Goal: Information Seeking & Learning: Learn about a topic

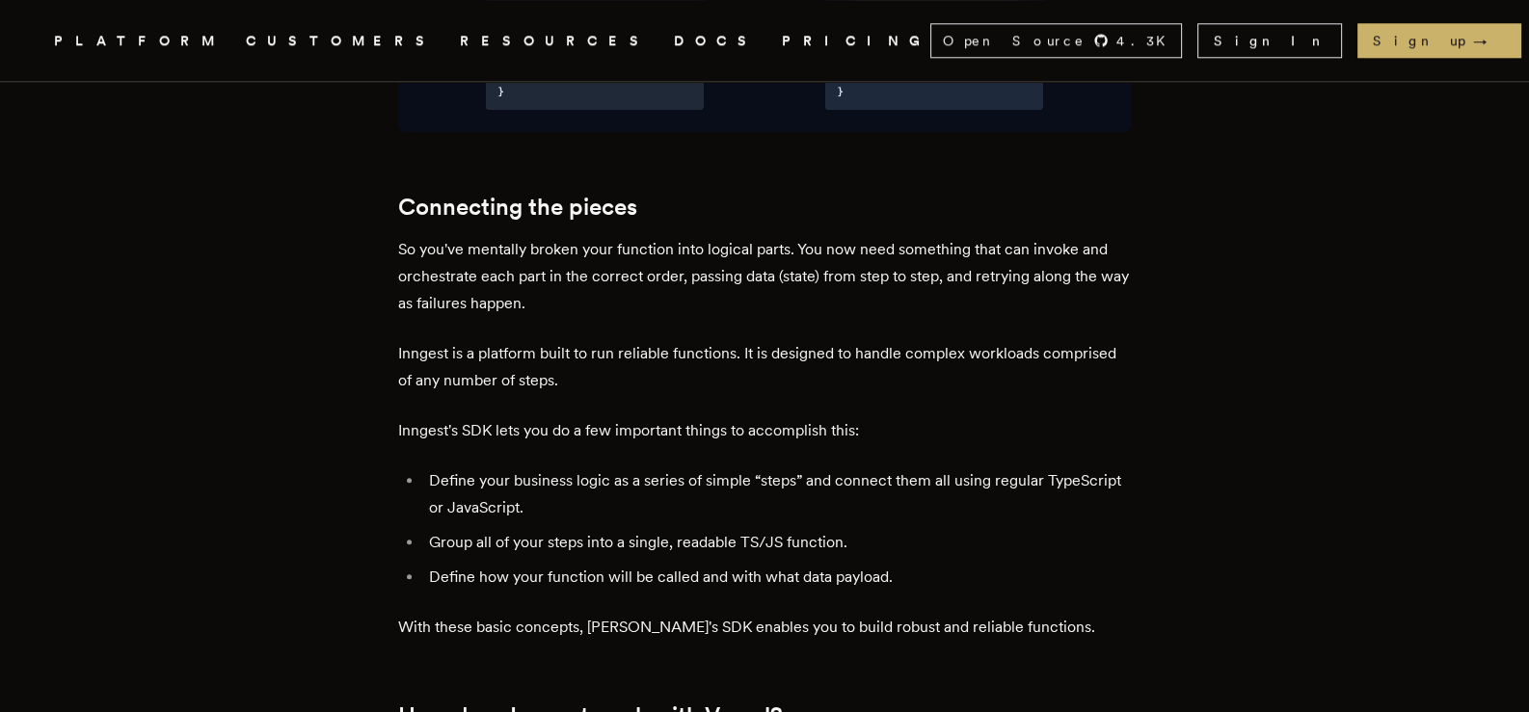
scroll to position [2506, 0]
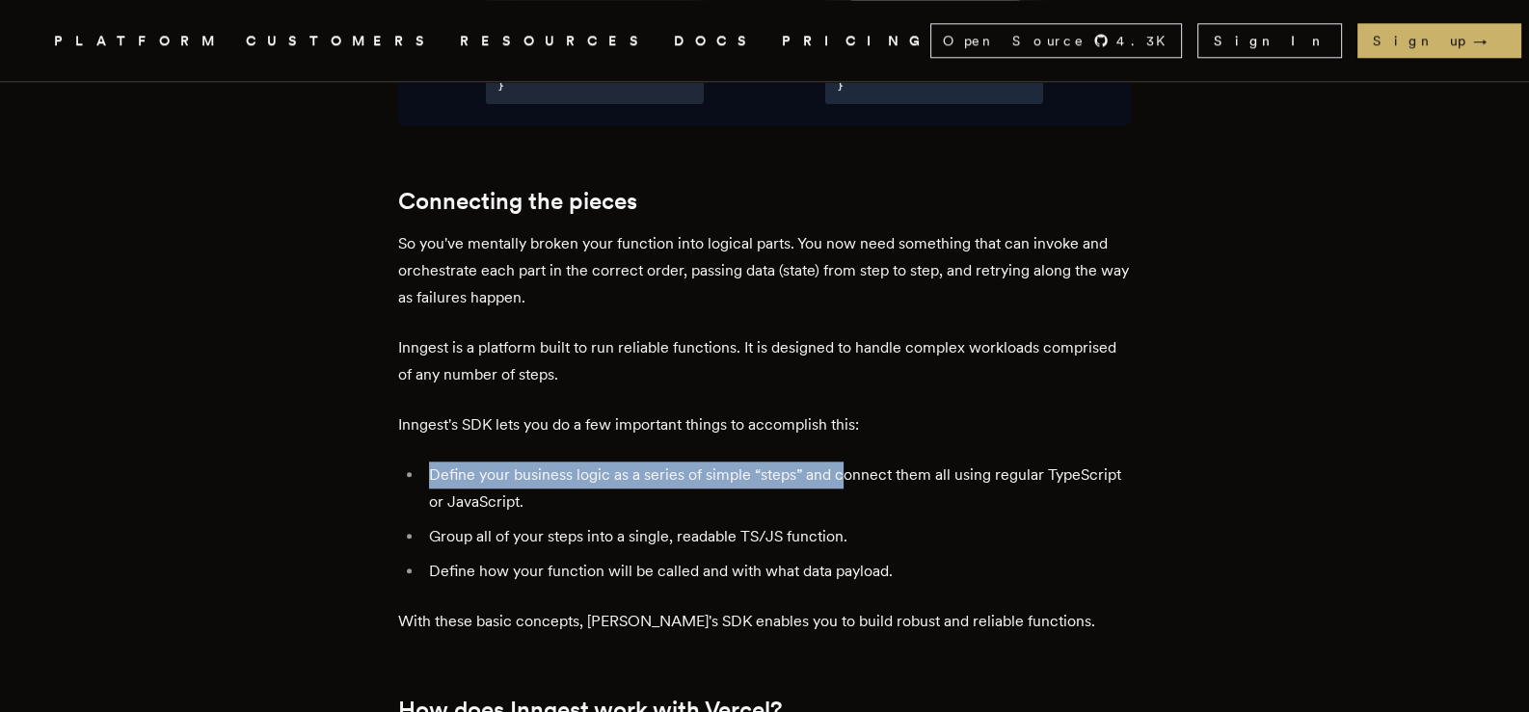
drag, startPoint x: 436, startPoint y: 423, endPoint x: 851, endPoint y: 418, distance: 415.5
click at [851, 462] on li "Define your business logic as a series of simple “steps” and connect them all u…" at bounding box center [777, 489] width 708 height 54
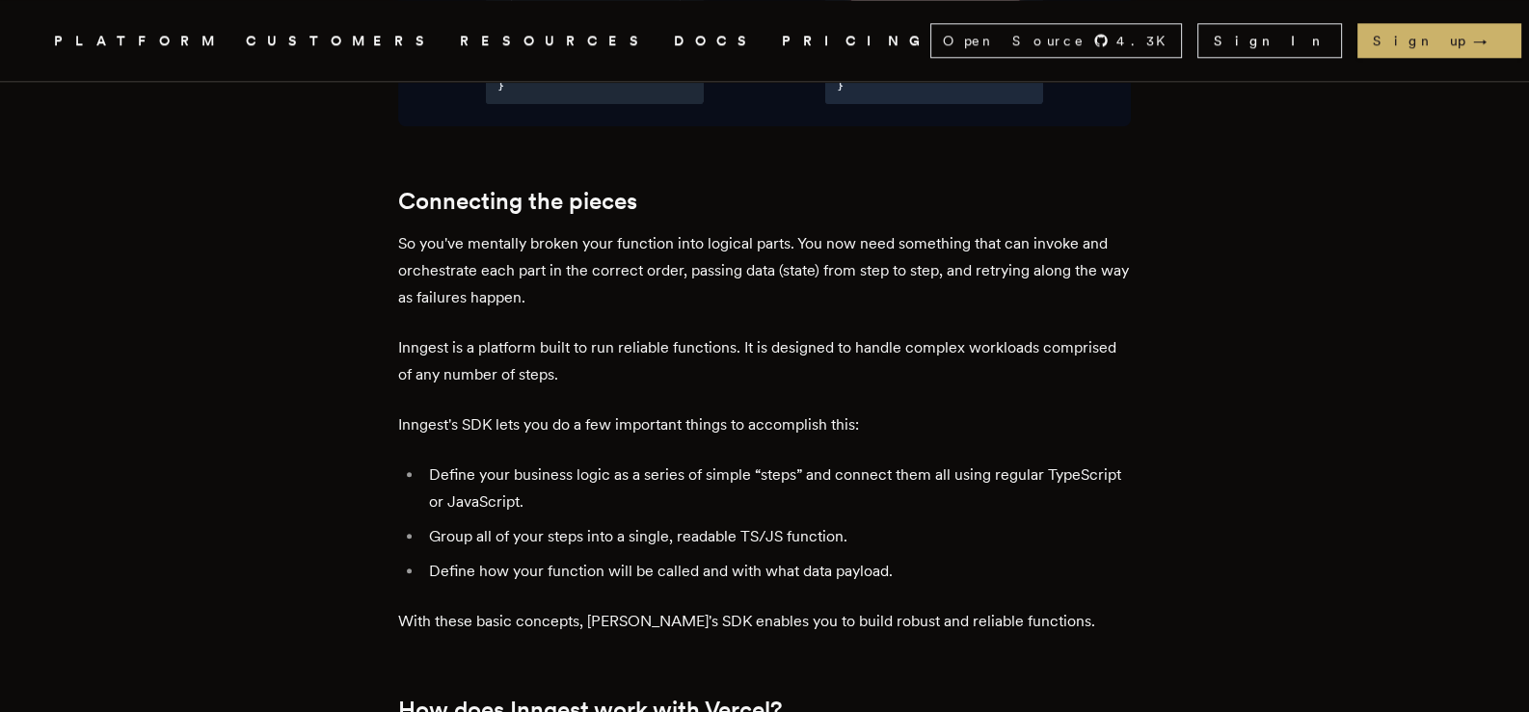
click at [700, 462] on li "Define your business logic as a series of simple “steps” and connect them all u…" at bounding box center [777, 489] width 708 height 54
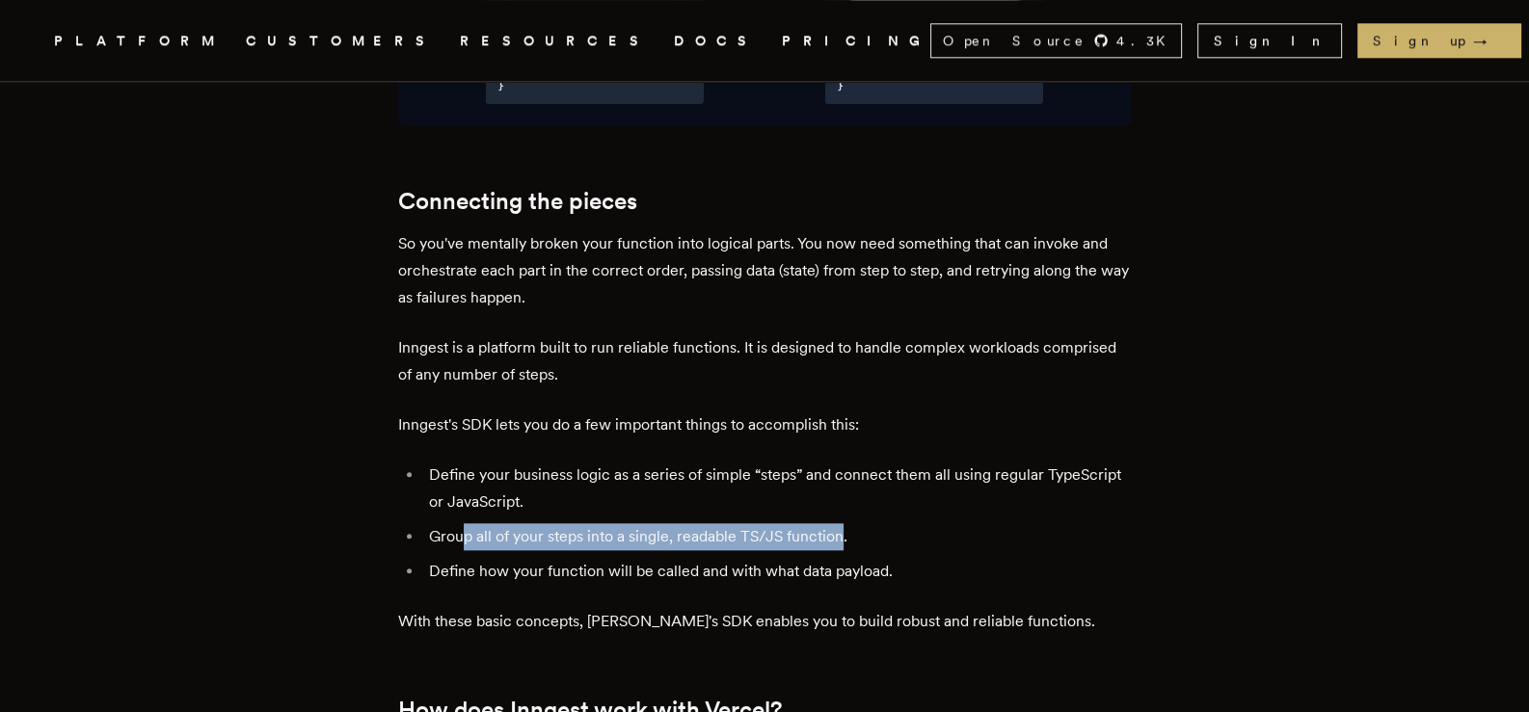
drag, startPoint x: 468, startPoint y: 483, endPoint x: 846, endPoint y: 486, distance: 377.9
click at [846, 523] on li "Group all of your steps into a single, readable TS/JS function." at bounding box center [777, 536] width 708 height 27
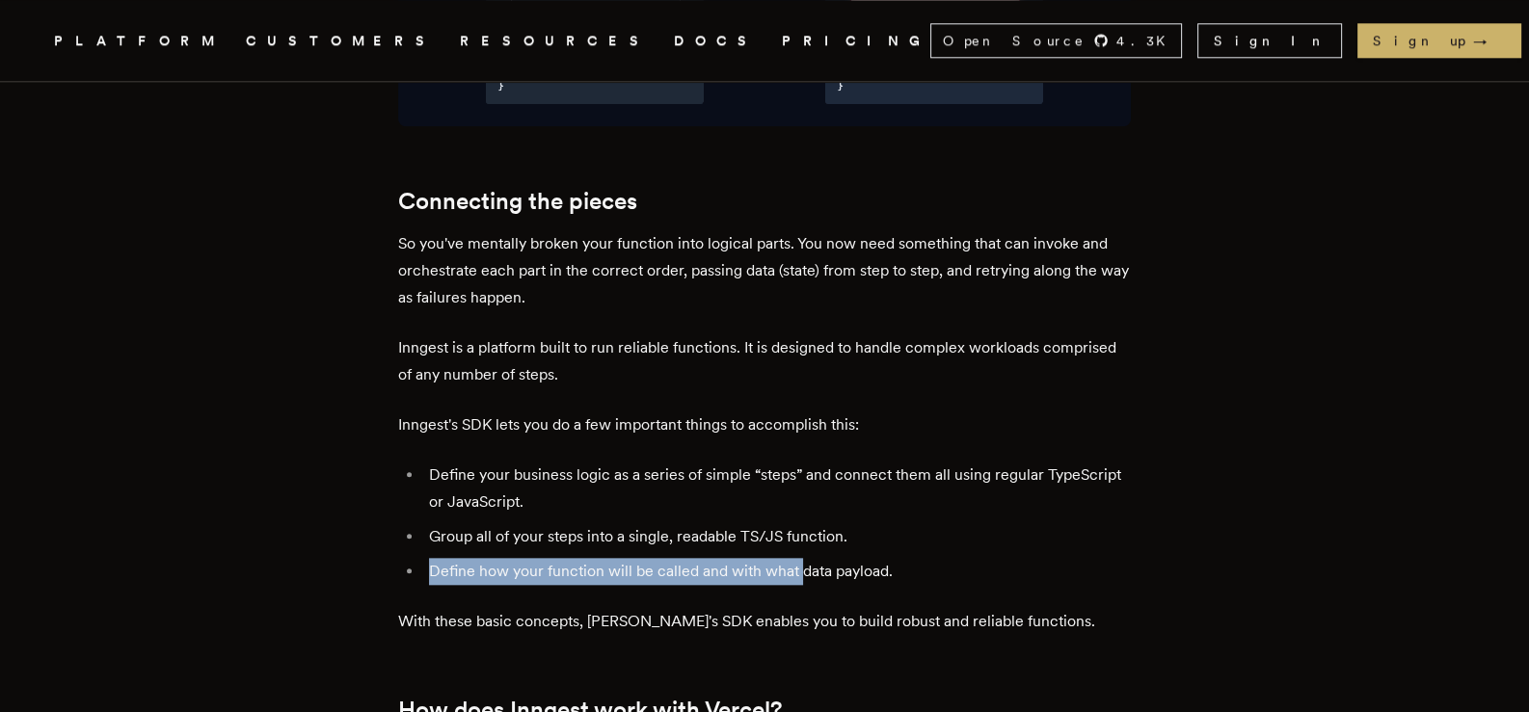
drag, startPoint x: 431, startPoint y: 519, endPoint x: 857, endPoint y: 507, distance: 426.2
click at [813, 558] on li "Define how your function will be called and with what data payload." at bounding box center [777, 571] width 708 height 27
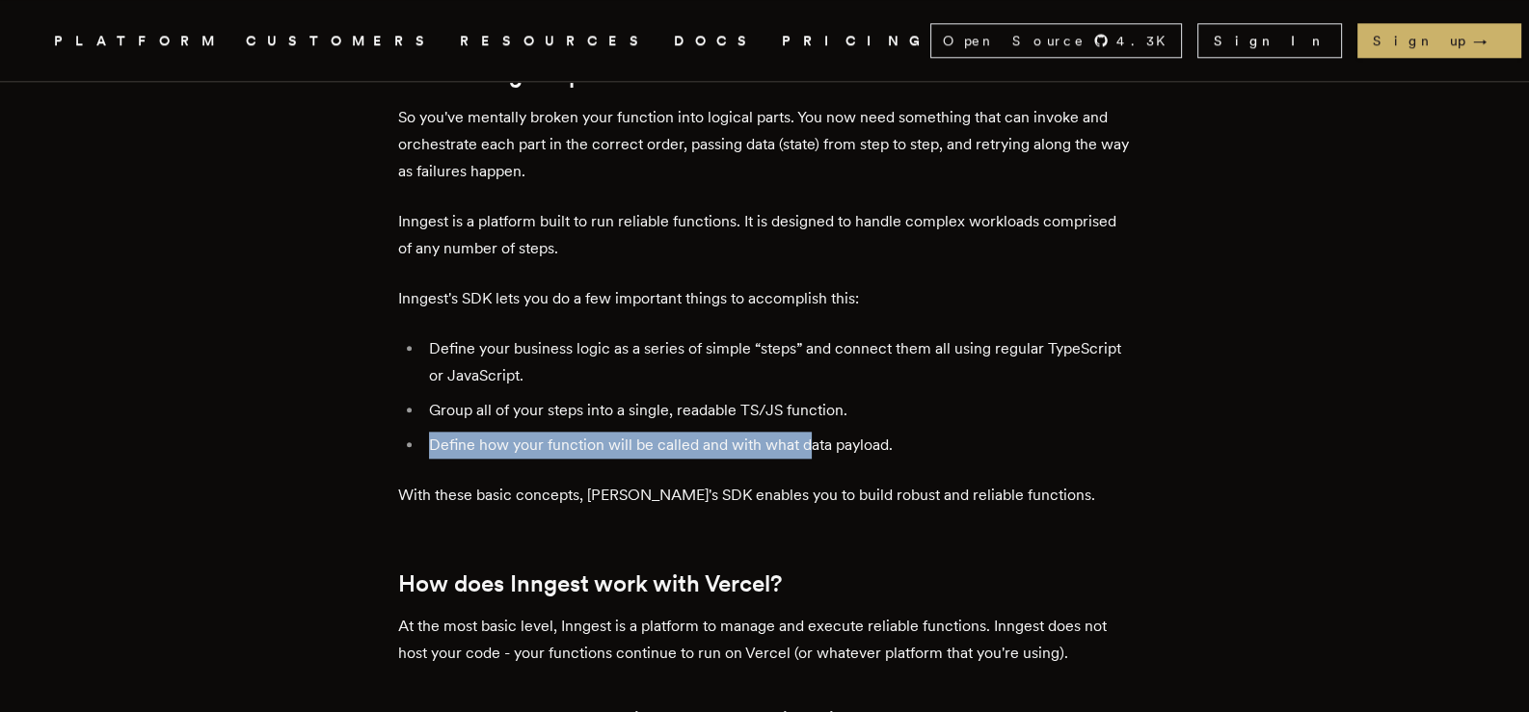
scroll to position [2699, 0]
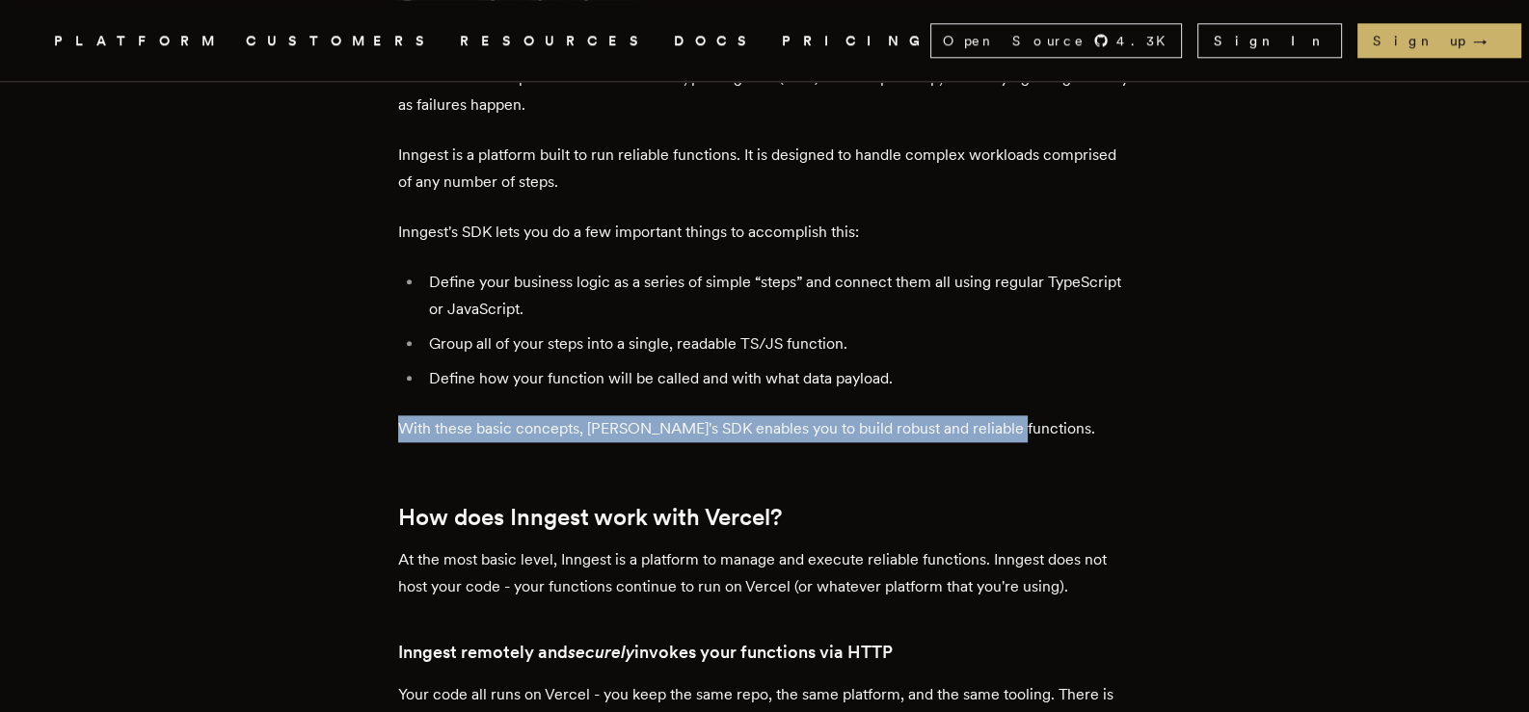
drag, startPoint x: 413, startPoint y: 380, endPoint x: 1003, endPoint y: 361, distance: 591.2
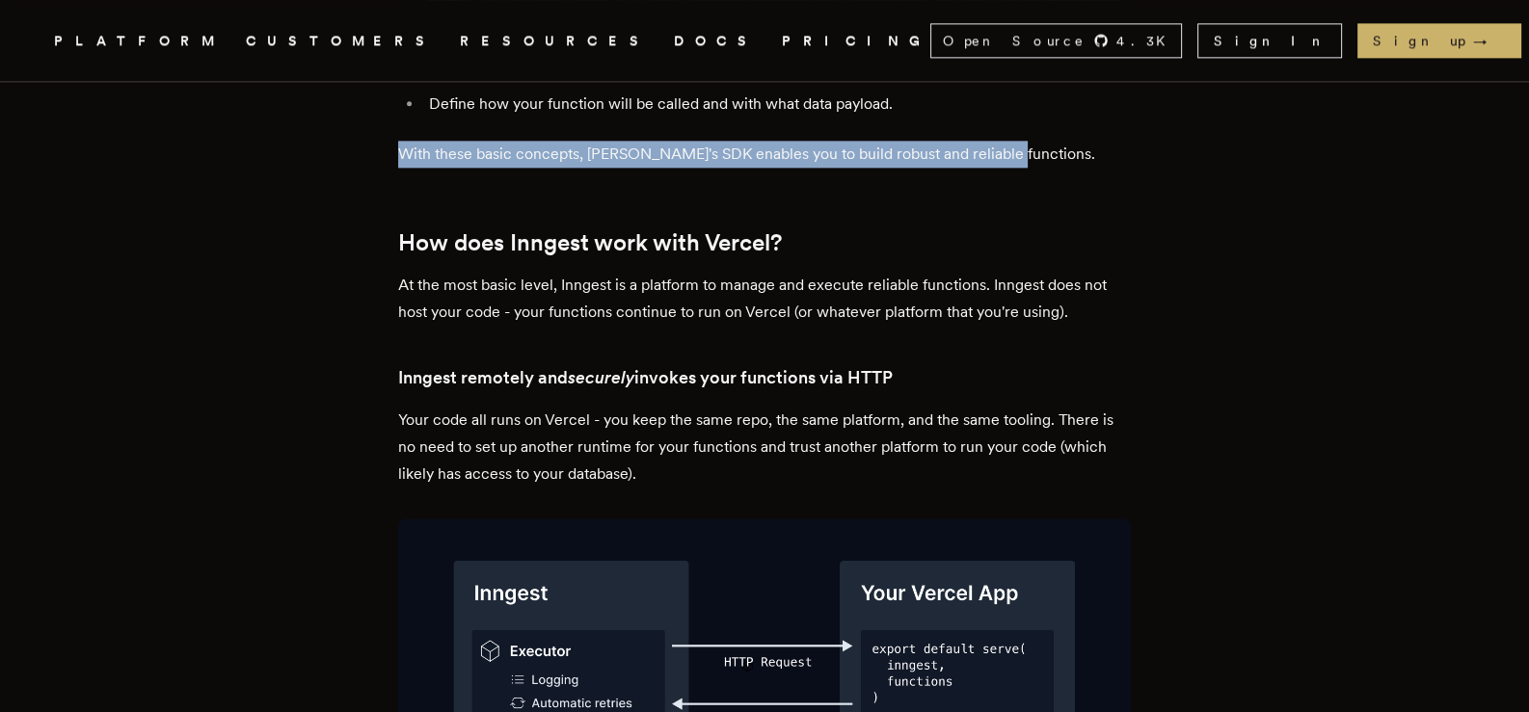
scroll to position [2987, 0]
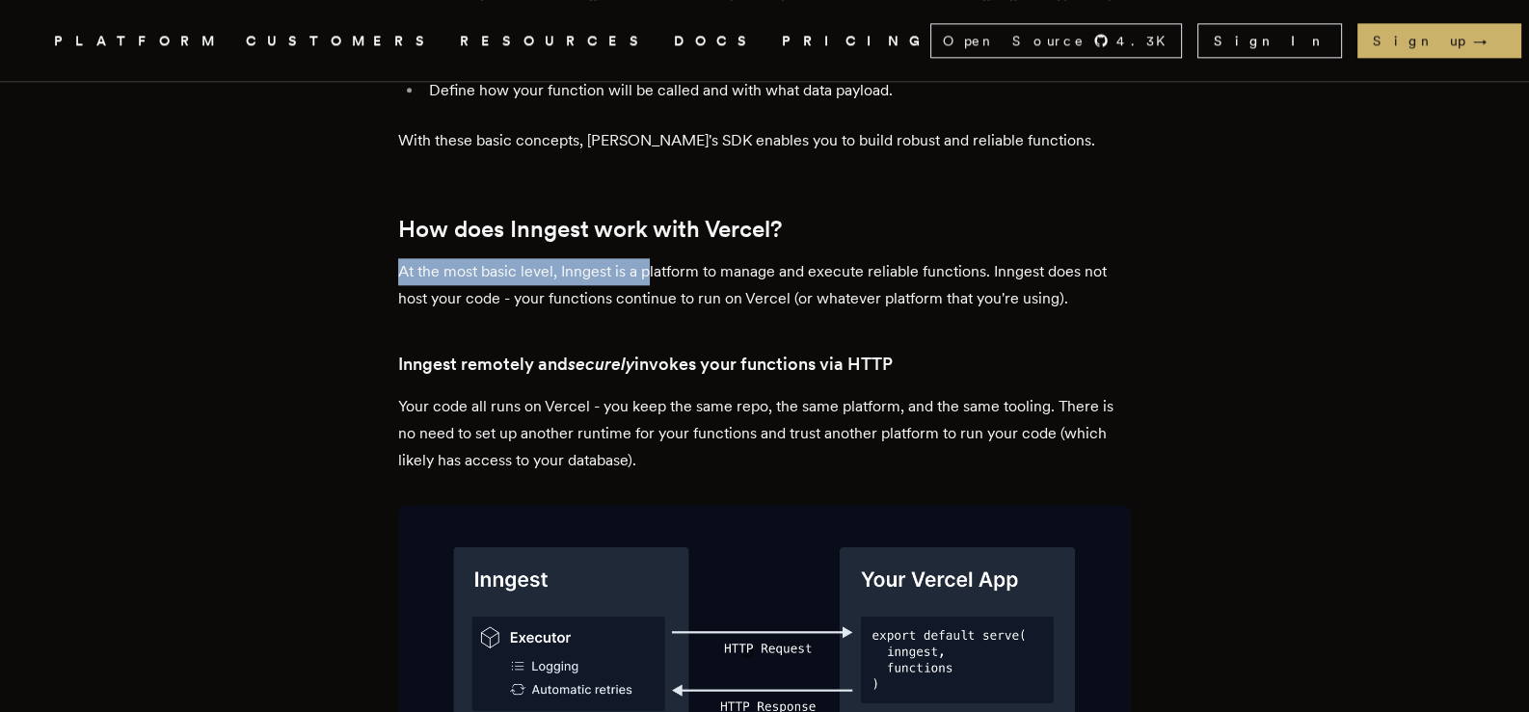
drag, startPoint x: 403, startPoint y: 216, endPoint x: 657, endPoint y: 208, distance: 254.6
click at [843, 258] on p "At the most basic level, Inngest is a platform to manage and execute reliable f…" at bounding box center [764, 285] width 733 height 54
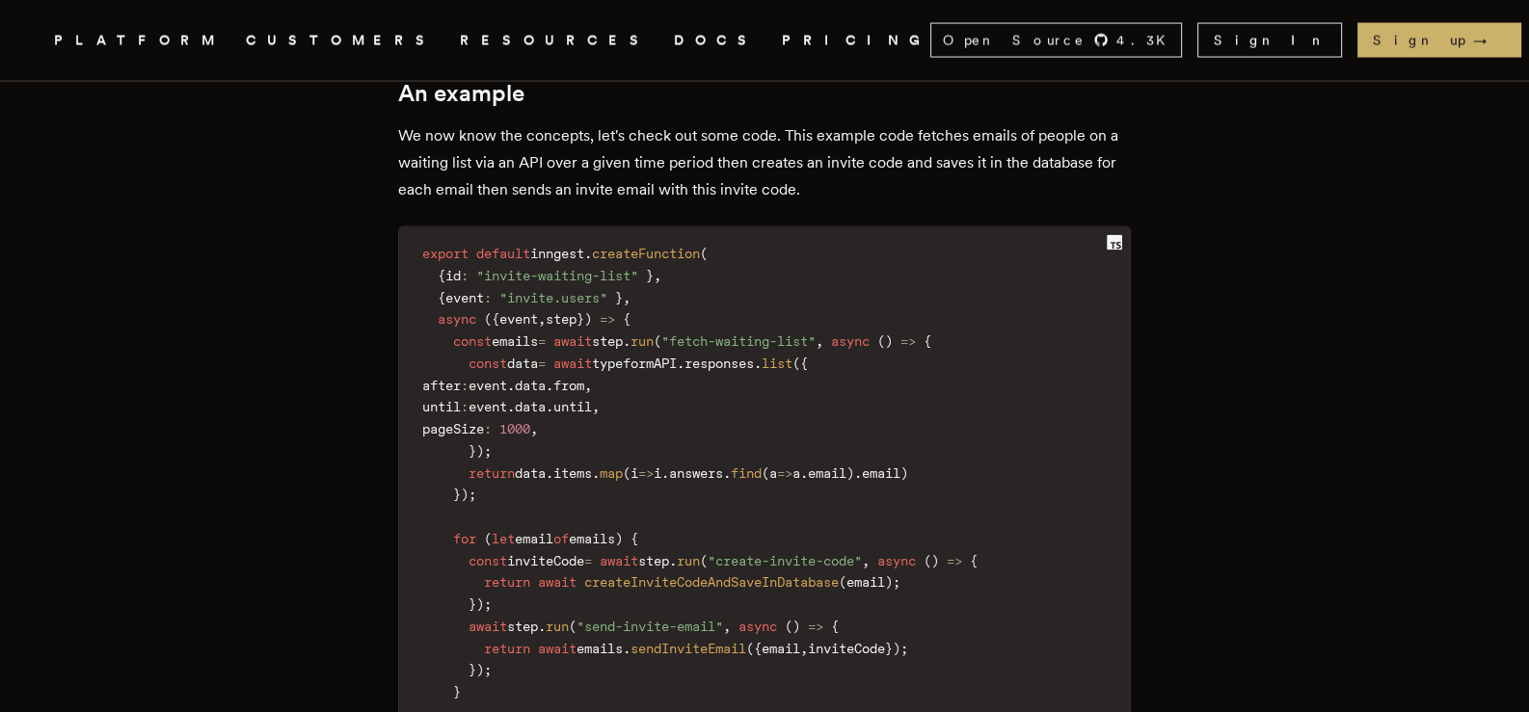
scroll to position [4714, 0]
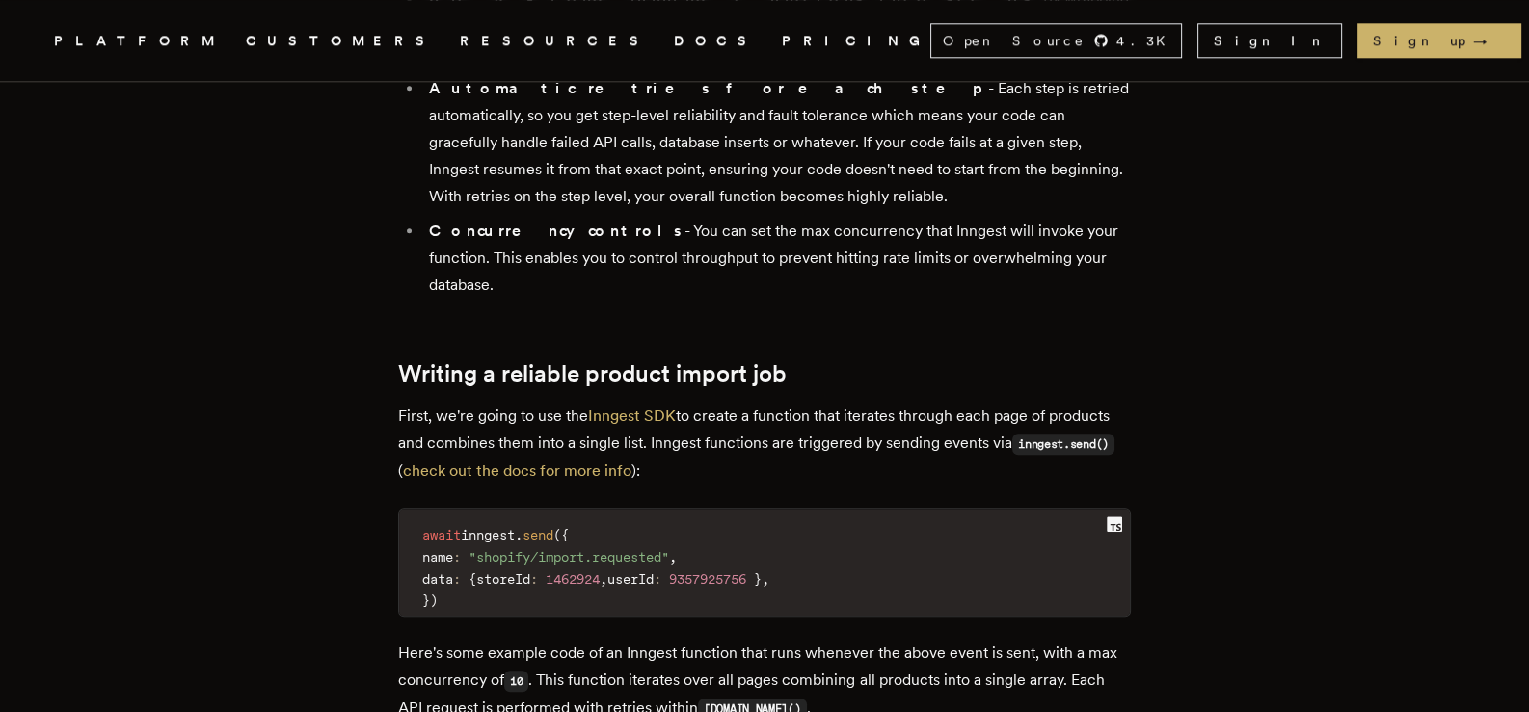
scroll to position [2603, 0]
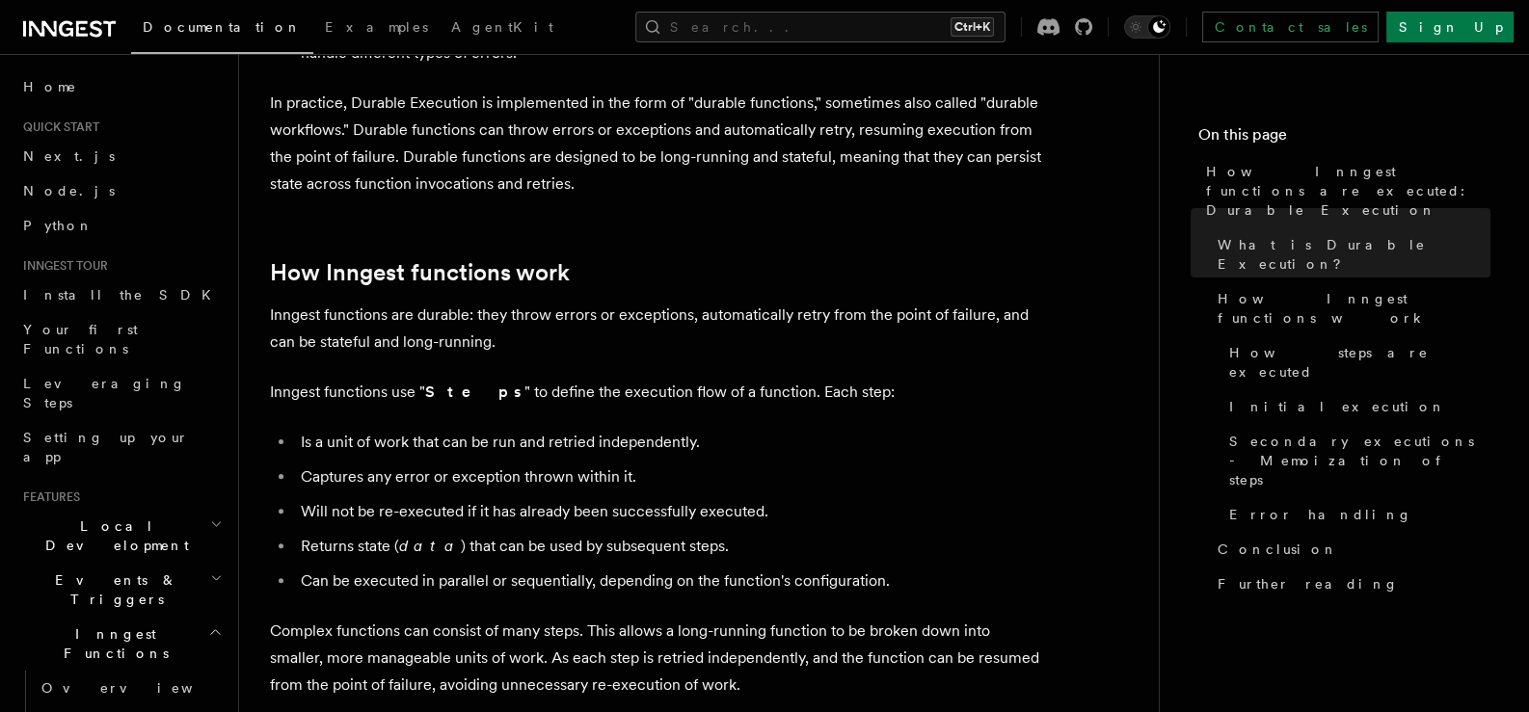
scroll to position [675, 0]
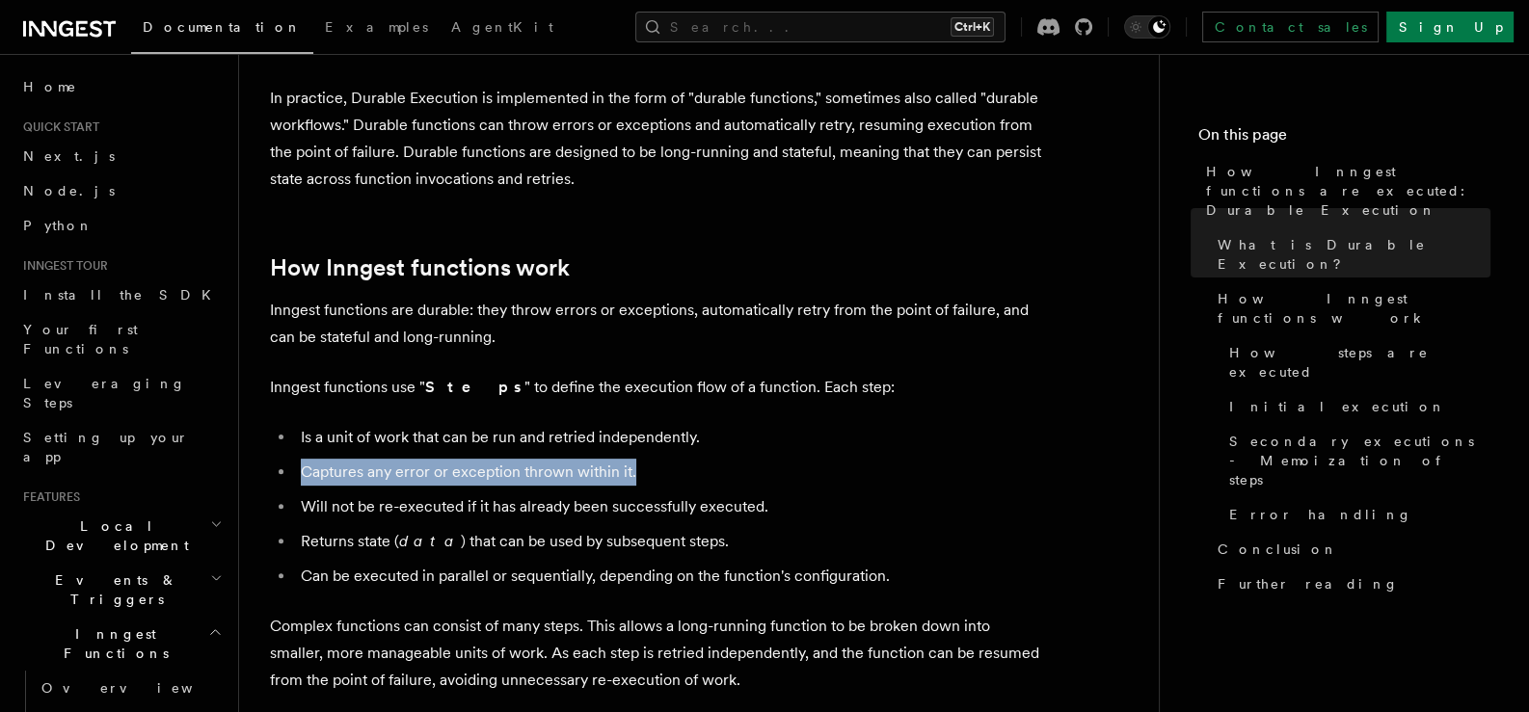
drag, startPoint x: 299, startPoint y: 418, endPoint x: 648, endPoint y: 417, distance: 348.9
click at [647, 459] on li "Captures any error or exception thrown within it." at bounding box center [668, 472] width 746 height 27
click at [648, 459] on li "Captures any error or exception thrown within it." at bounding box center [668, 472] width 746 height 27
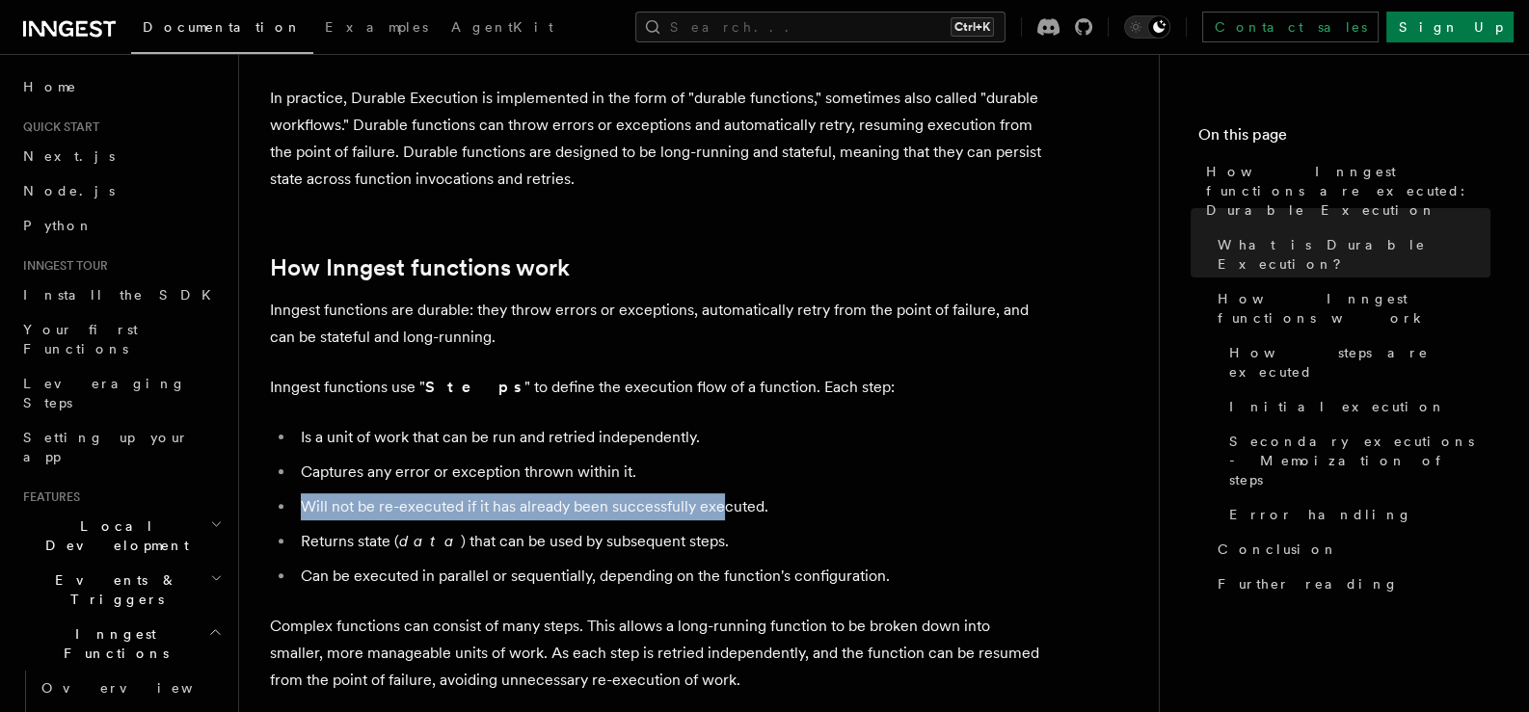
drag, startPoint x: 288, startPoint y: 457, endPoint x: 717, endPoint y: 452, distance: 429.0
click at [717, 452] on ul "Is a unit of work that can be run and retried independently. Captures any error…" at bounding box center [655, 507] width 771 height 166
click at [719, 494] on li "Will not be re-executed if it has already been successfully executed." at bounding box center [668, 507] width 746 height 27
drag, startPoint x: 292, startPoint y: 455, endPoint x: 758, endPoint y: 441, distance: 465.8
click at [758, 441] on ul "Is a unit of work that can be run and retried independently. Captures any error…" at bounding box center [655, 507] width 771 height 166
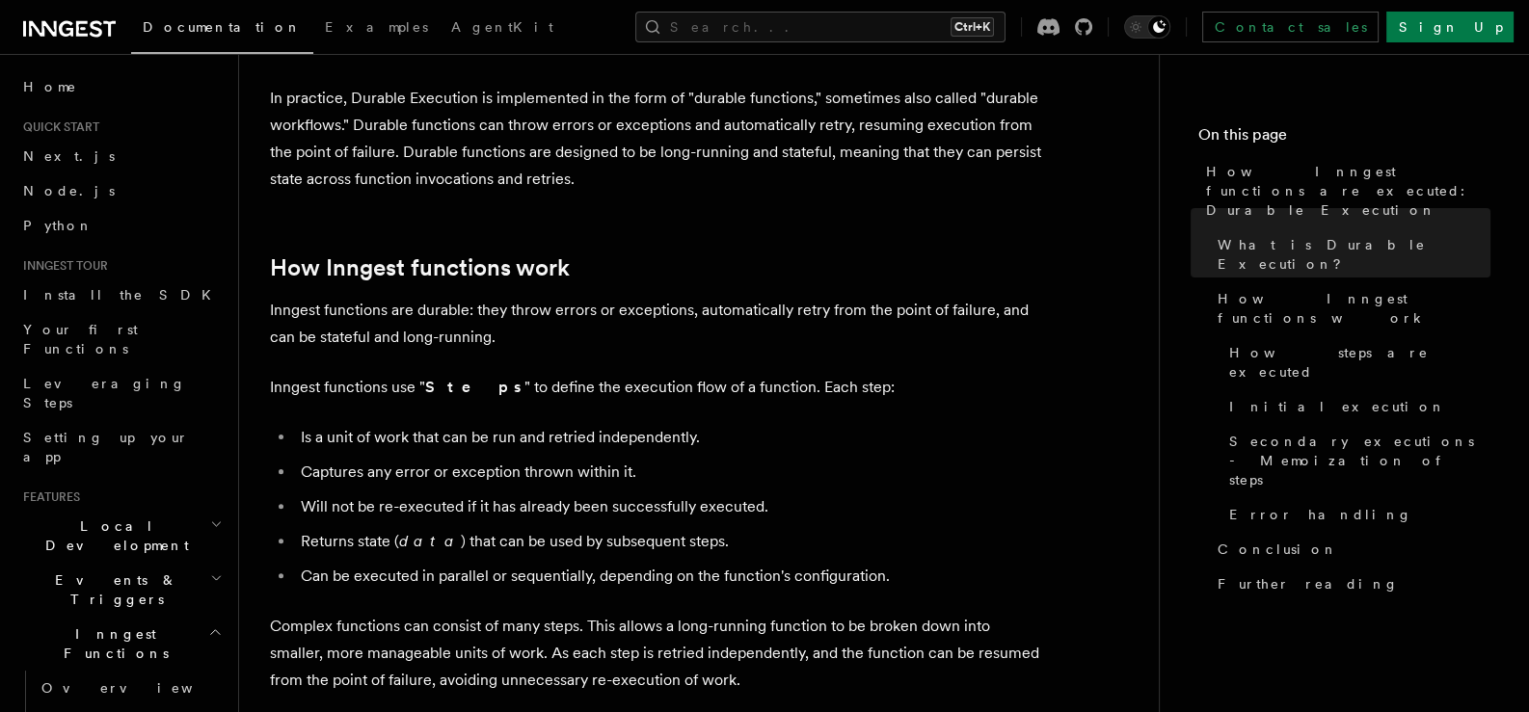
click at [649, 528] on li "Returns state ( data ) that can be used by subsequent steps." at bounding box center [668, 541] width 746 height 27
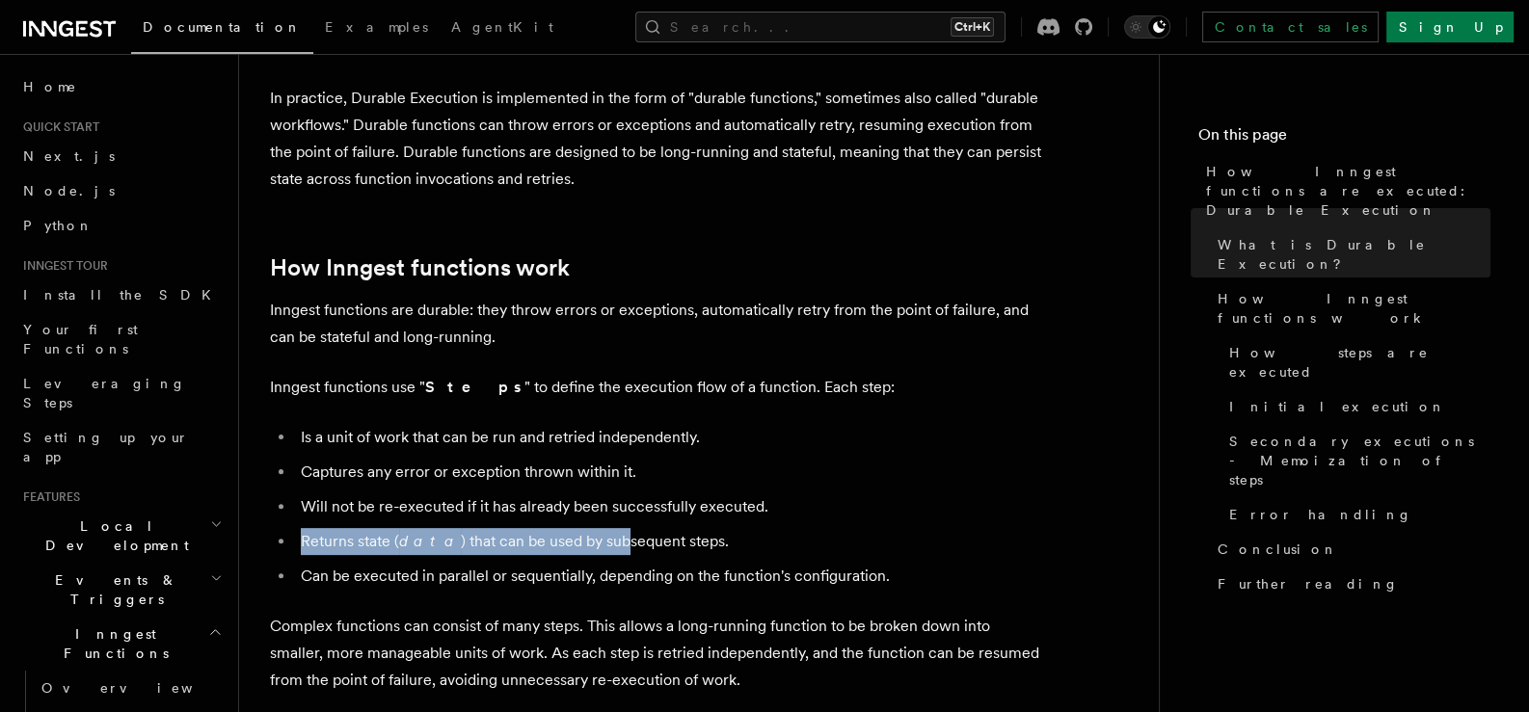
drag, startPoint x: 299, startPoint y: 483, endPoint x: 600, endPoint y: 476, distance: 300.8
click at [600, 528] on li "Returns state ( data ) that can be used by subsequent steps." at bounding box center [668, 541] width 746 height 27
